Goal: Transaction & Acquisition: Obtain resource

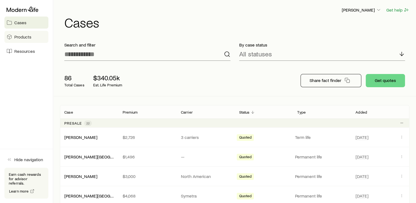
click at [32, 37] on link "Products" at bounding box center [26, 37] width 44 height 12
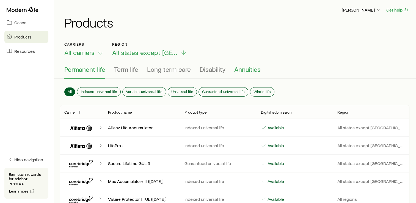
click at [237, 68] on span "Annuities" at bounding box center [247, 69] width 26 height 8
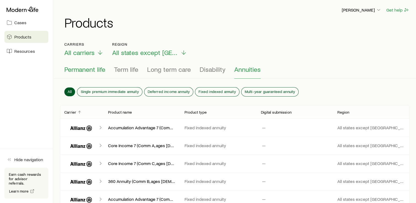
click at [74, 66] on span "Permanent life" at bounding box center [84, 69] width 41 height 8
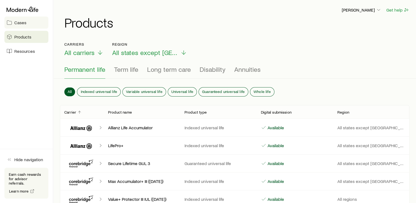
click at [27, 24] on link "Cases" at bounding box center [26, 23] width 44 height 12
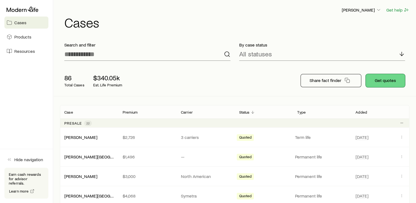
click at [382, 81] on button "Get quotes" at bounding box center [385, 80] width 39 height 13
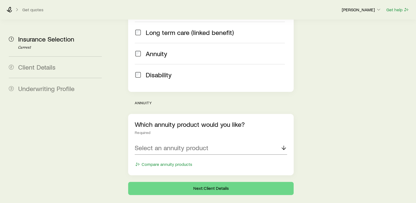
scroll to position [149, 0]
click at [201, 144] on p "Select an annuity product" at bounding box center [172, 148] width 74 height 8
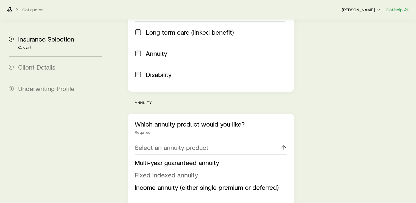
click at [182, 171] on span "Fixed indexed annuity" at bounding box center [166, 175] width 63 height 8
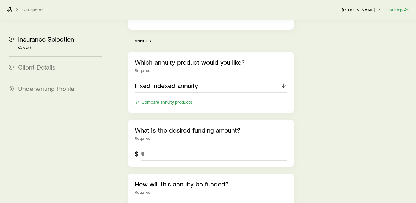
scroll to position [213, 0]
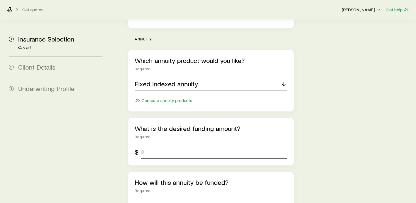
click at [164, 146] on input "tel" at bounding box center [214, 152] width 146 height 13
type input "*******"
click at [296, 152] on div "Insurance Selection Start by specifying details about any product types you are…" at bounding box center [211, 41] width 174 height 468
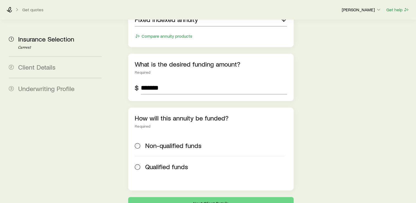
scroll to position [278, 0]
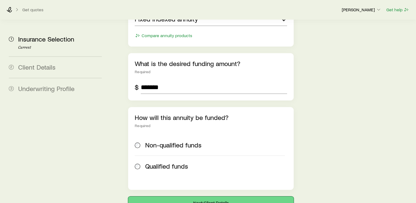
click at [206, 196] on button "Next: Client Details" at bounding box center [211, 202] width 166 height 13
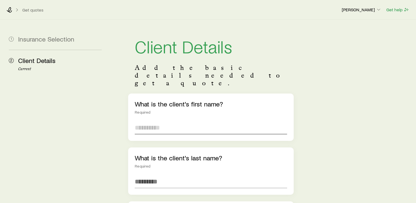
click at [144, 121] on input "text" at bounding box center [211, 127] width 152 height 13
type input "*****"
click at [141, 175] on input "text" at bounding box center [211, 181] width 152 height 13
click at [142, 175] on input "*****" at bounding box center [211, 181] width 152 height 13
type input "******"
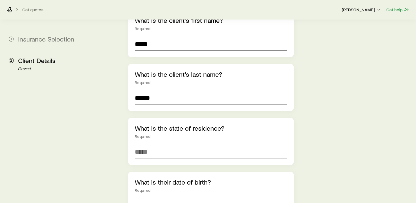
scroll to position [89, 0]
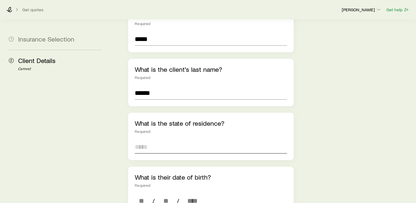
click at [150, 140] on input at bounding box center [211, 146] width 152 height 13
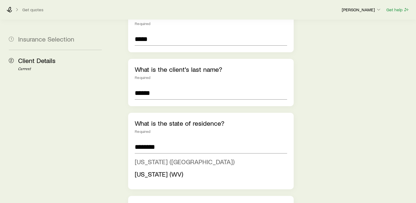
click at [158, 158] on span "[US_STATE] ([GEOGRAPHIC_DATA])" at bounding box center [185, 162] width 100 height 8
type input "**********"
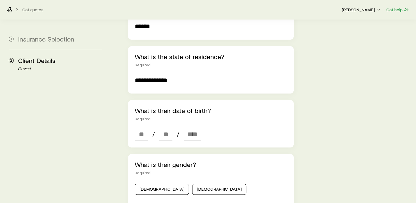
scroll to position [157, 0]
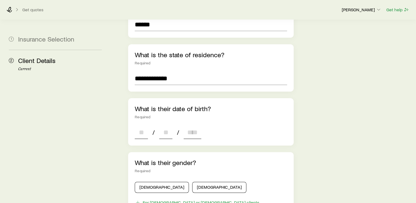
click at [138, 126] on input at bounding box center [141, 132] width 13 height 13
type input "**"
type input "*"
type input "**"
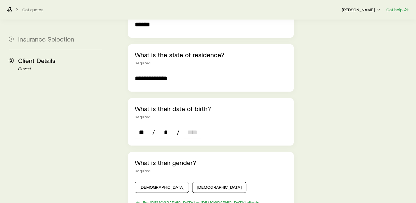
type input "**"
type input "****"
type input "*"
type input "****"
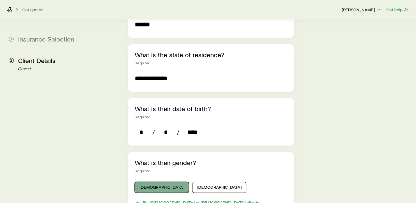
click at [146, 182] on button "[DEMOGRAPHIC_DATA]" at bounding box center [162, 187] width 54 height 11
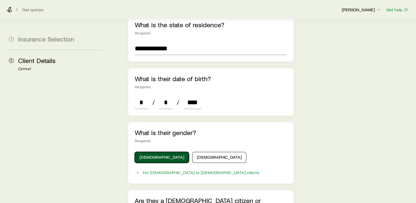
scroll to position [186, 0]
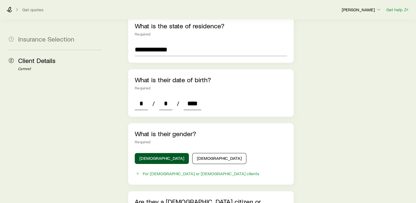
click at [143, 97] on input "*" at bounding box center [141, 103] width 13 height 13
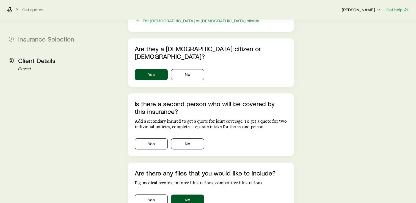
scroll to position [341, 0]
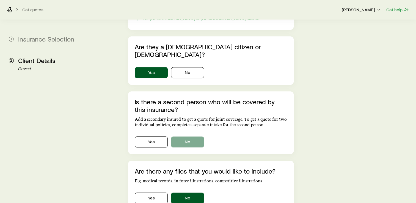
type input "*"
click at [193, 136] on button "No" at bounding box center [187, 141] width 33 height 11
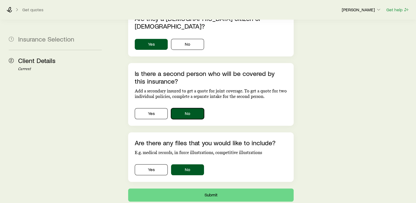
scroll to position [370, 0]
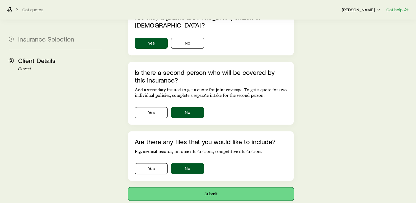
click at [213, 187] on button "Submit" at bounding box center [211, 193] width 166 height 13
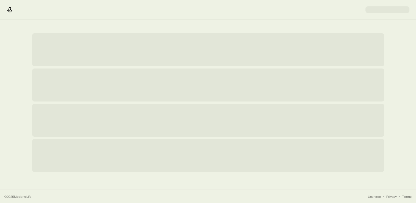
scroll to position [0, 0]
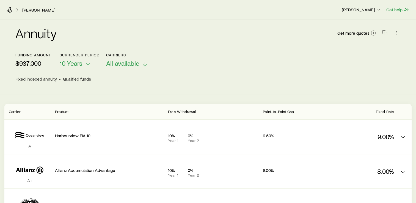
click at [125, 60] on span "All available" at bounding box center [122, 63] width 33 height 8
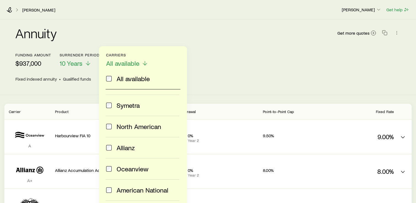
scroll to position [95, 0]
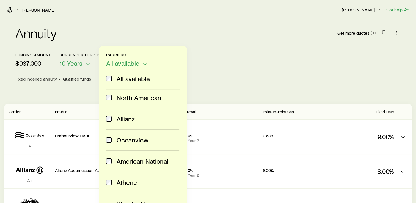
click at [231, 83] on header "Funding amount $937,000 Surrender period 10 Years Carriers All available All av…" at bounding box center [207, 69] width 385 height 33
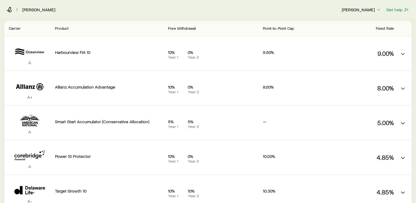
scroll to position [0, 0]
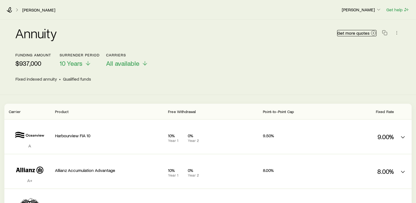
click at [353, 32] on span "Get more quotes" at bounding box center [354, 33] width 32 height 4
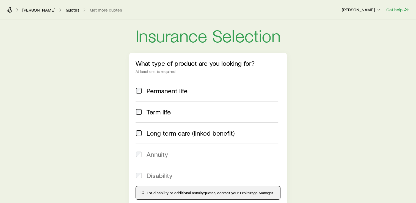
click at [37, 13] on div "[PERSON_NAME] Quotes Get more quotes [PERSON_NAME] Get help" at bounding box center [208, 10] width 416 height 20
click at [38, 10] on link "[PERSON_NAME]" at bounding box center [39, 9] width 34 height 5
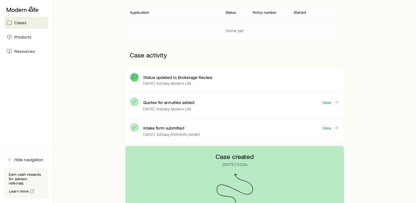
scroll to position [99, 0]
click at [330, 101] on link "View" at bounding box center [331, 102] width 18 height 6
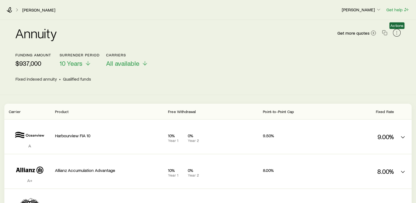
click at [395, 34] on icon "button" at bounding box center [397, 33] width 6 height 6
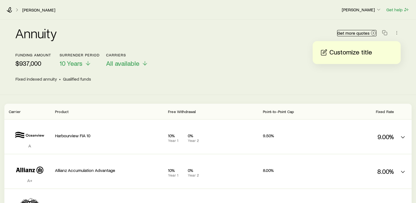
click at [370, 33] on link "Get more quotes" at bounding box center [356, 33] width 39 height 6
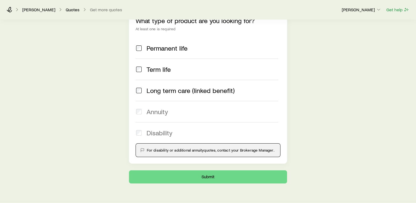
scroll to position [54, 0]
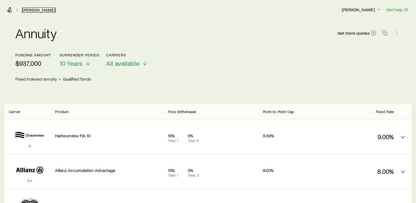
click at [32, 8] on link "[PERSON_NAME]" at bounding box center [39, 9] width 34 height 5
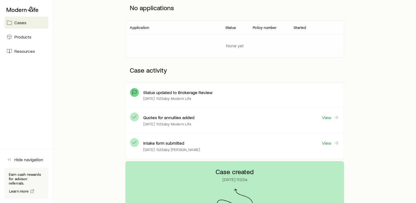
scroll to position [84, 0]
click at [324, 144] on link "View" at bounding box center [331, 143] width 18 height 6
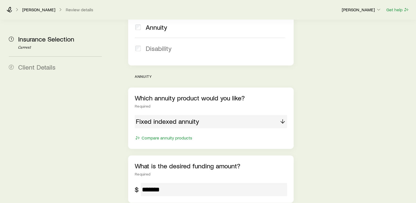
scroll to position [176, 0]
click at [225, 115] on div "Fixed indexed annuity" at bounding box center [211, 121] width 152 height 13
click at [287, 108] on div "Which annuity product would you like? Required Fixed indexed annuity Compare an…" at bounding box center [211, 117] width 166 height 61
click at [181, 135] on button "Compare annuity products" at bounding box center [164, 138] width 58 height 6
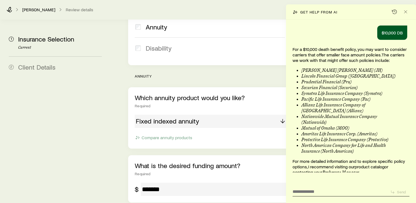
scroll to position [1555, 0]
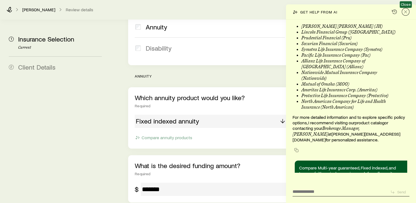
click at [407, 12] on icon "Close" at bounding box center [406, 12] width 6 height 6
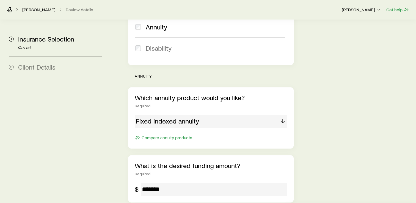
click at [191, 115] on div "Fixed indexed annuity" at bounding box center [211, 121] width 152 height 13
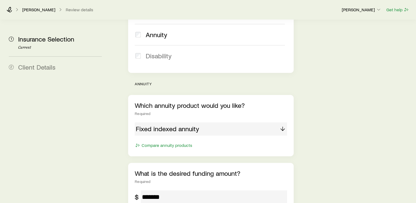
scroll to position [2129, 0]
click at [208, 122] on div "Fixed indexed annuity" at bounding box center [211, 128] width 152 height 13
click at [286, 122] on div "Fixed indexed annuity" at bounding box center [211, 128] width 152 height 13
click at [281, 122] on div "Fixed indexed annuity" at bounding box center [211, 128] width 152 height 13
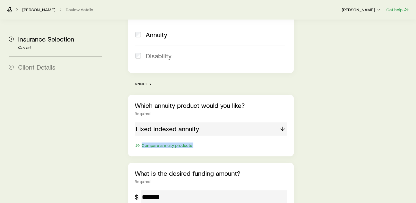
click at [281, 122] on div "Fixed indexed annuity" at bounding box center [211, 128] width 152 height 13
click at [202, 122] on div "Fixed indexed annuity" at bounding box center [211, 128] width 152 height 13
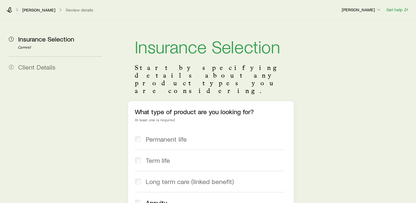
scroll to position [2476, 0]
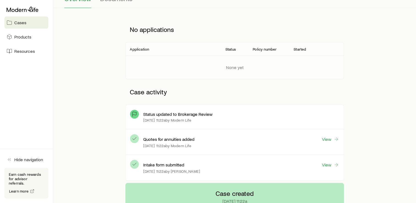
scroll to position [65, 0]
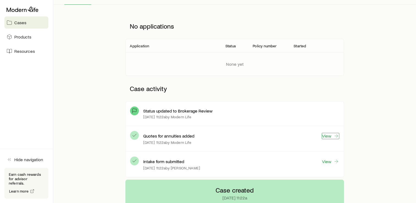
click at [324, 135] on link "View" at bounding box center [331, 136] width 18 height 6
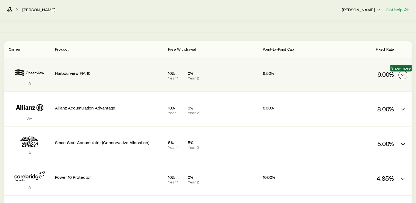
click at [402, 76] on icon "FIA quotes" at bounding box center [403, 75] width 7 height 7
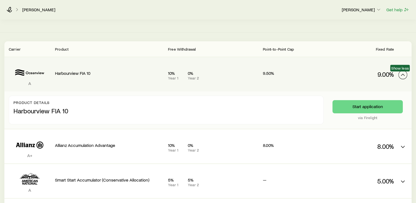
click at [402, 76] on icon "FIA quotes" at bounding box center [403, 75] width 7 height 7
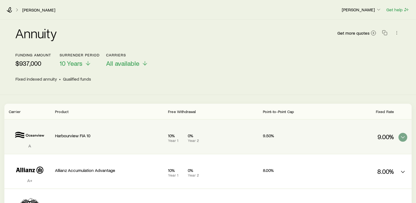
click at [17, 10] on icon at bounding box center [17, 10] width 6 height 6
click at [33, 11] on link "[PERSON_NAME]" at bounding box center [39, 9] width 34 height 5
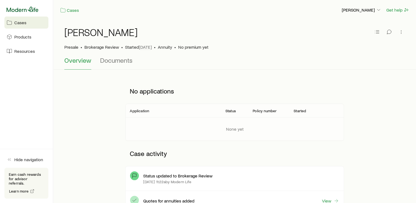
click at [19, 9] on icon at bounding box center [23, 10] width 32 height 6
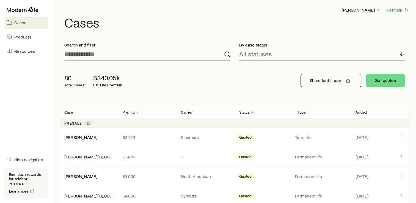
scroll to position [2476, 0]
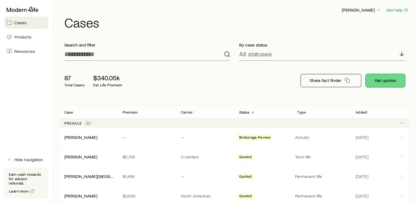
click at [386, 83] on button "Get quotes" at bounding box center [385, 80] width 39 height 13
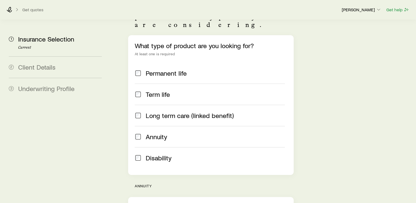
scroll to position [156, 0]
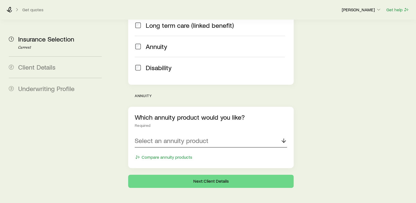
click at [219, 134] on div "Select an annuity product" at bounding box center [211, 140] width 152 height 13
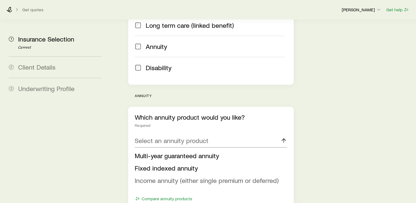
click at [202, 176] on span "Income annuity (either single premium or deferred)" at bounding box center [207, 180] width 144 height 8
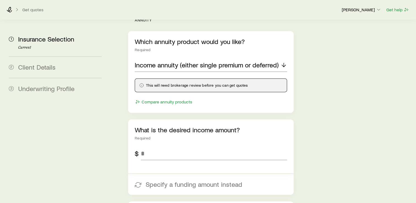
scroll to position [232, 0]
click at [151, 147] on input "tel" at bounding box center [214, 153] width 146 height 13
type input "*******"
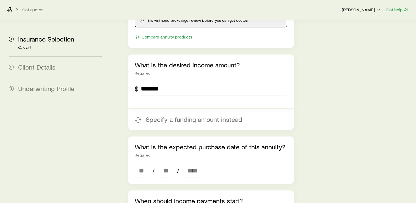
scroll to position [301, 0]
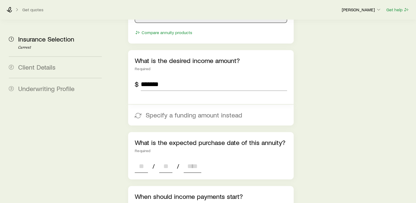
click at [142, 160] on input at bounding box center [141, 166] width 13 height 13
type input "**"
type input "*"
type input "****"
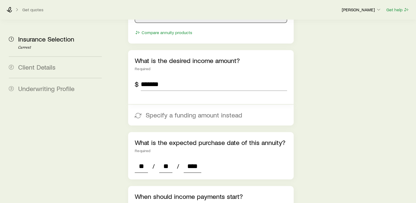
type input "*"
type input "****"
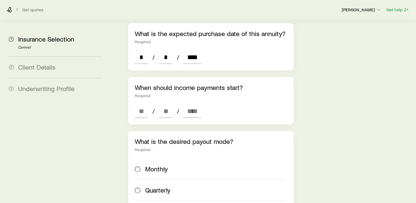
scroll to position [424, 0]
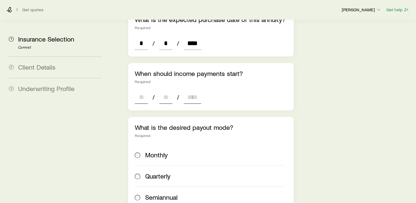
click at [140, 91] on input at bounding box center [141, 97] width 13 height 13
type input "**"
type input "****"
type input "*"
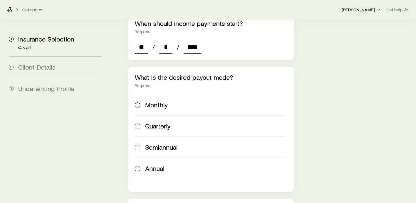
scroll to position [474, 0]
type input "****"
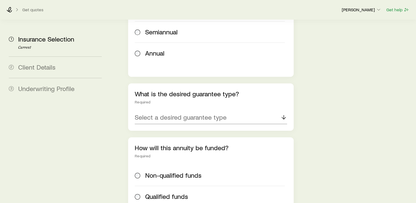
scroll to position [594, 0]
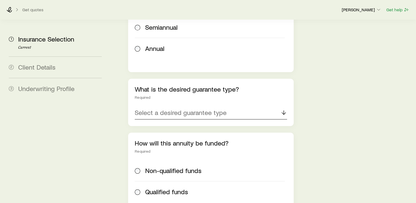
click at [208, 109] on p "Select a desired guarantee type" at bounding box center [181, 113] width 92 height 8
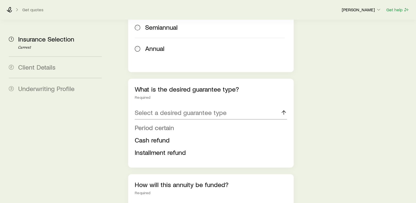
click at [170, 124] on span "Period certain" at bounding box center [154, 128] width 39 height 8
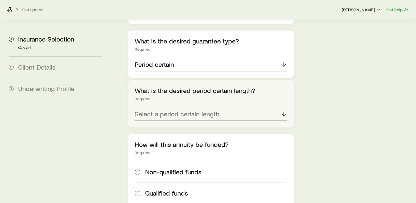
scroll to position [642, 0]
click at [274, 108] on div "Select a period certain length" at bounding box center [211, 114] width 152 height 13
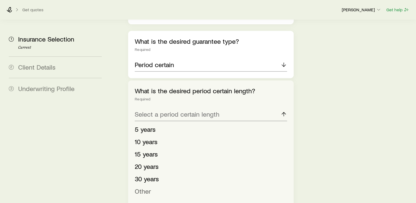
click at [146, 187] on span "Other" at bounding box center [143, 191] width 16 height 8
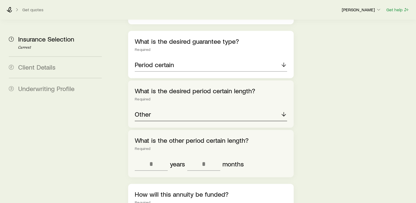
click at [163, 108] on div "Other" at bounding box center [211, 114] width 152 height 13
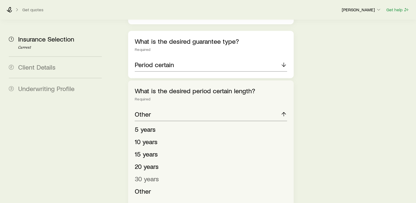
click at [153, 175] on span "30 years" at bounding box center [147, 179] width 24 height 8
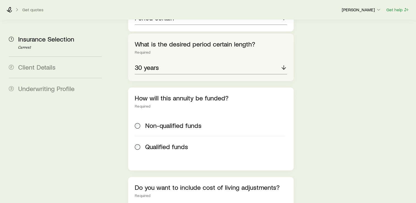
scroll to position [689, 0]
click at [144, 142] on div "Qualified funds" at bounding box center [210, 146] width 150 height 8
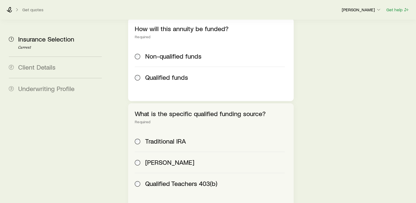
scroll to position [760, 0]
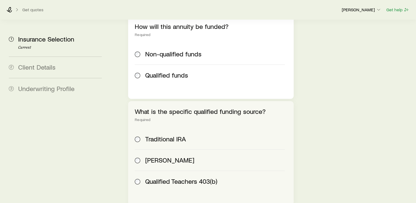
click at [140, 135] on span at bounding box center [138, 139] width 6 height 8
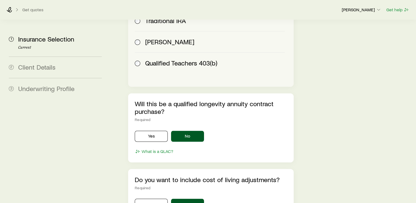
scroll to position [879, 0]
click at [166, 148] on button "What is a QLAC?" at bounding box center [154, 151] width 39 height 6
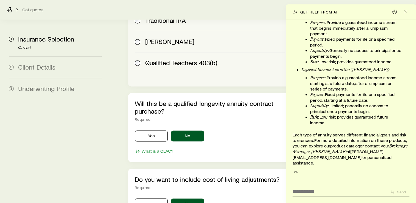
scroll to position [7863, 0]
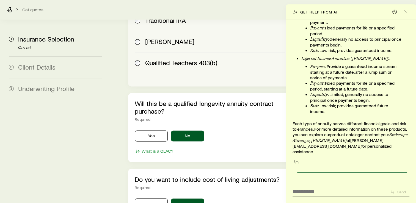
click at [243, 148] on footer "What is a QLAC?" at bounding box center [211, 151] width 152 height 7
click at [406, 12] on icon "Close" at bounding box center [406, 12] width 6 height 6
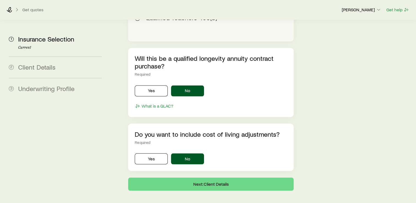
scroll to position [926, 0]
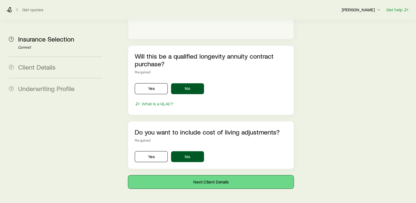
click at [222, 175] on button "Next: Client Details" at bounding box center [211, 181] width 166 height 13
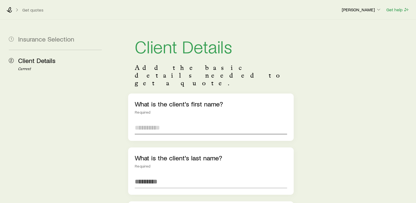
click at [166, 121] on input "text" at bounding box center [211, 127] width 152 height 13
type input "*****"
click at [139, 175] on input "text" at bounding box center [211, 181] width 152 height 13
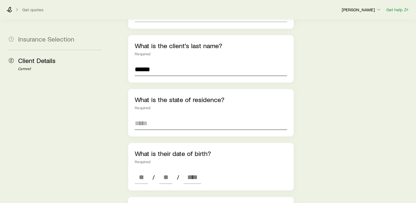
type input "******"
click at [148, 117] on input at bounding box center [211, 123] width 152 height 13
type input "**********"
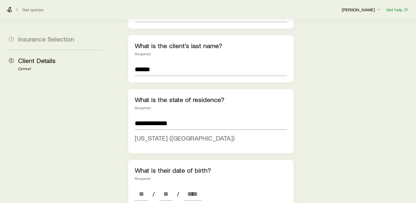
click at [170, 132] on li "[US_STATE] ([GEOGRAPHIC_DATA])" at bounding box center [209, 138] width 149 height 12
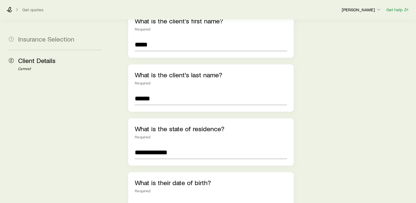
scroll to position [83, 0]
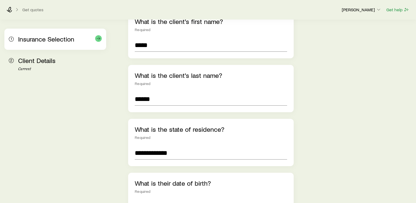
click at [54, 43] on span "Insurance Selection" at bounding box center [46, 39] width 56 height 8
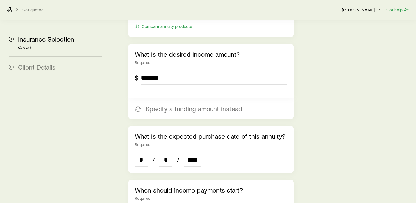
scroll to position [308, 0]
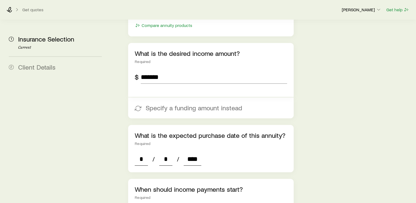
click at [195, 152] on input "****" at bounding box center [193, 158] width 18 height 13
type input "****"
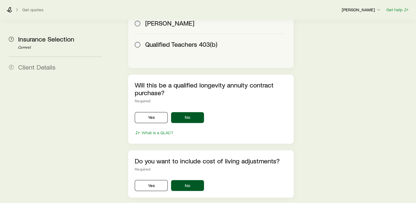
scroll to position [926, 0]
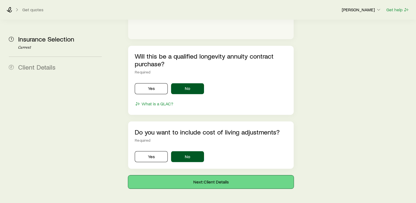
click at [205, 175] on button "Next: Client Details" at bounding box center [211, 181] width 166 height 13
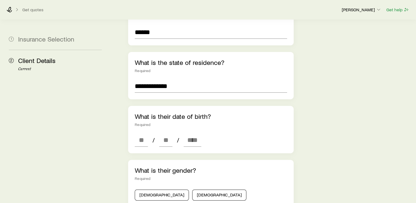
scroll to position [186, 0]
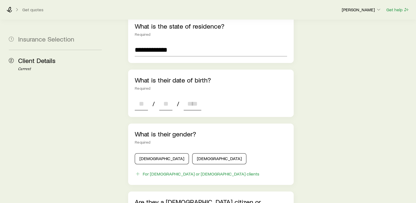
click at [141, 97] on input at bounding box center [141, 103] width 13 height 13
type input "**"
type input "****"
type input "*"
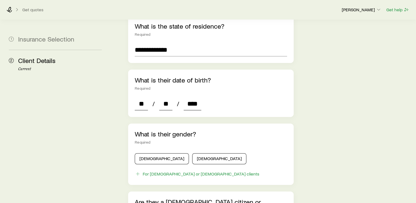
type input "*"
type input "****"
click at [157, 153] on button "[DEMOGRAPHIC_DATA]" at bounding box center [162, 158] width 54 height 11
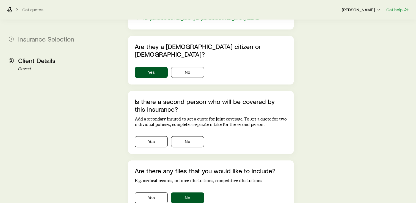
scroll to position [342, 0]
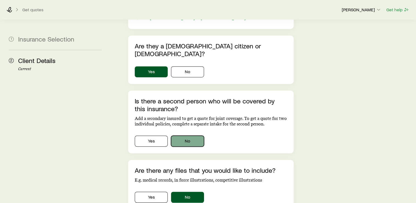
click at [196, 136] on button "No" at bounding box center [187, 141] width 33 height 11
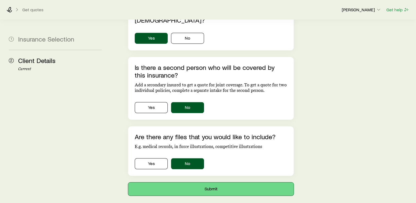
click at [217, 182] on button "Submit" at bounding box center [211, 188] width 166 height 13
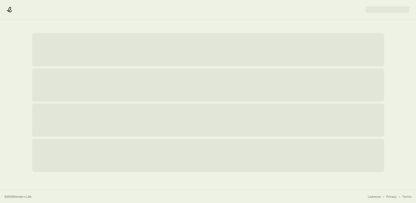
scroll to position [0, 0]
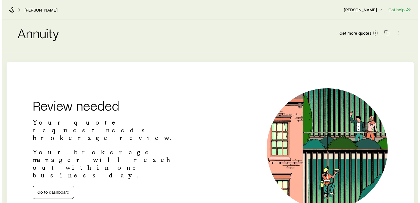
scroll to position [7863, 0]
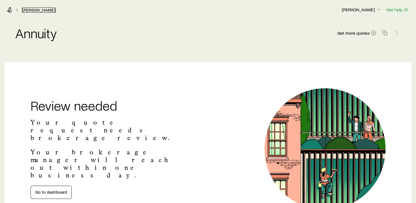
click at [29, 10] on link "[PERSON_NAME]" at bounding box center [39, 9] width 34 height 5
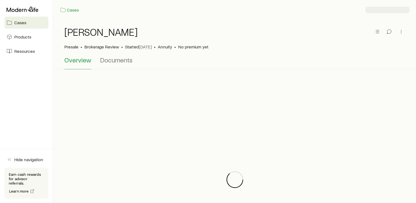
scroll to position [7863, 0]
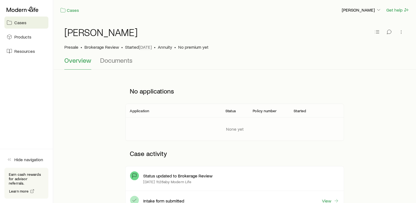
click at [29, 10] on icon at bounding box center [23, 9] width 32 height 5
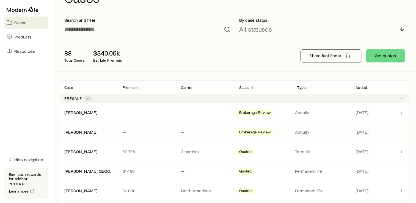
scroll to position [25, 0]
click at [79, 112] on link "[PERSON_NAME]" at bounding box center [81, 111] width 33 height 5
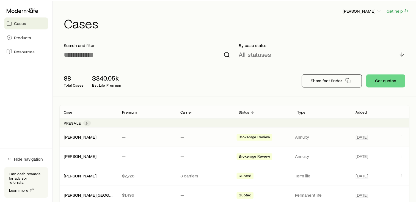
scroll to position [7863, 0]
